Goal: Register for event/course

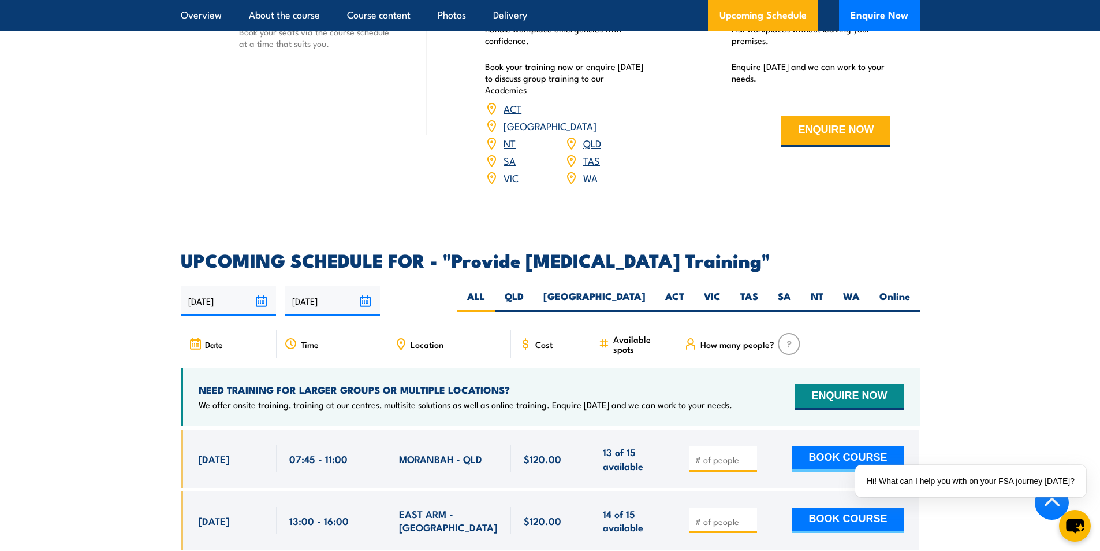
scroll to position [1906, 0]
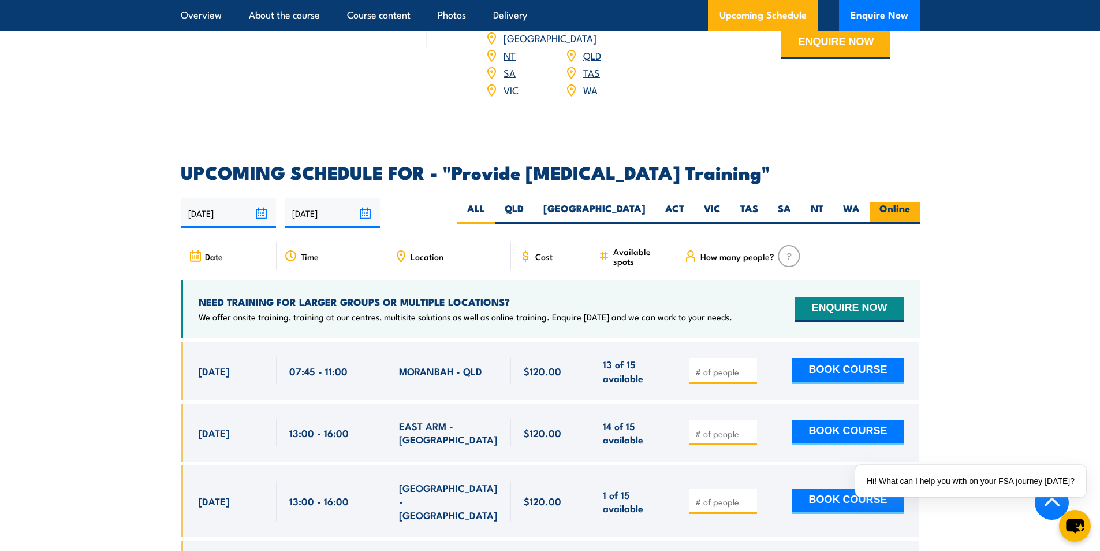
click at [910, 215] on label "Online" at bounding box center [895, 213] width 50 height 23
click at [910, 209] on input "Online" at bounding box center [914, 206] width 8 height 8
radio input "true"
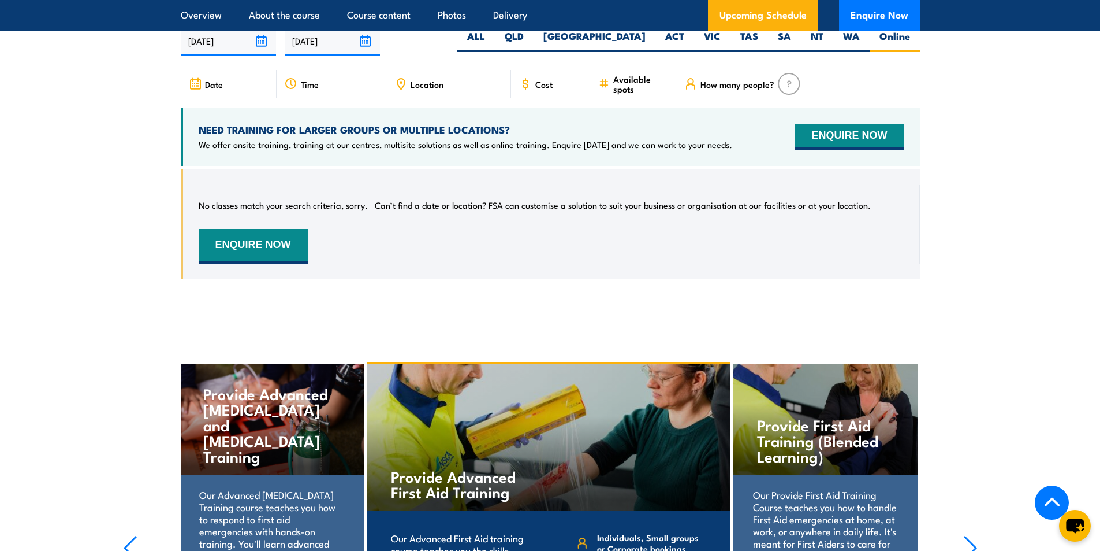
scroll to position [2021, 0]
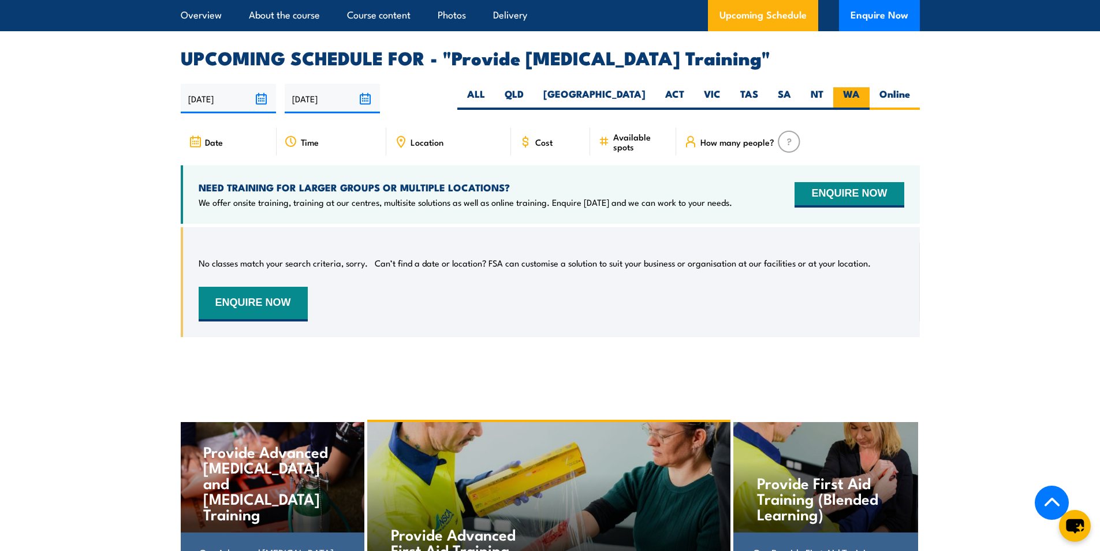
click at [847, 105] on label "WA" at bounding box center [852, 98] width 36 height 23
click at [860, 95] on input "WA" at bounding box center [864, 91] width 8 height 8
radio input "true"
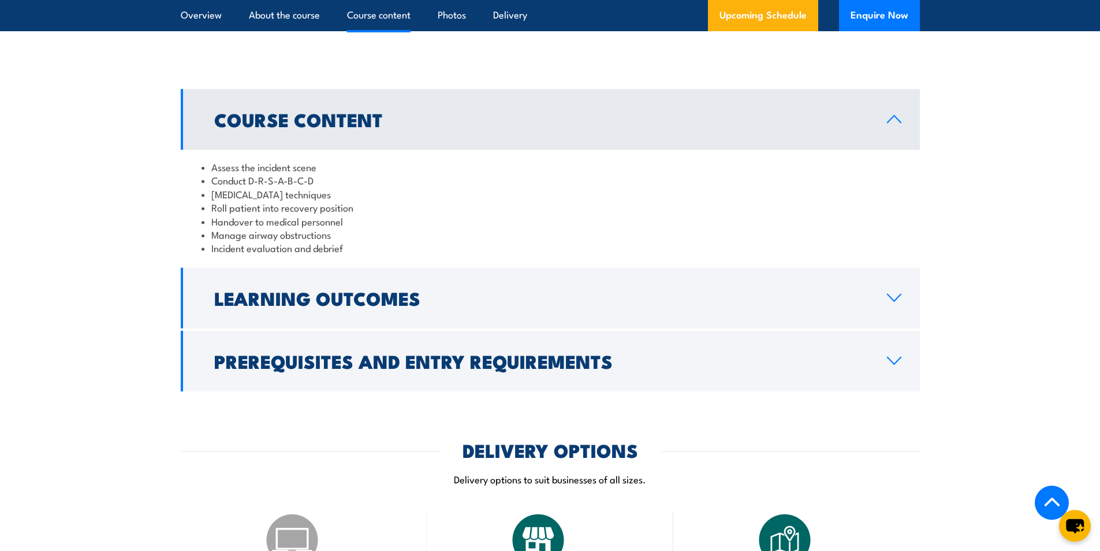
scroll to position [1154, 0]
